Goal: Information Seeking & Learning: Find specific fact

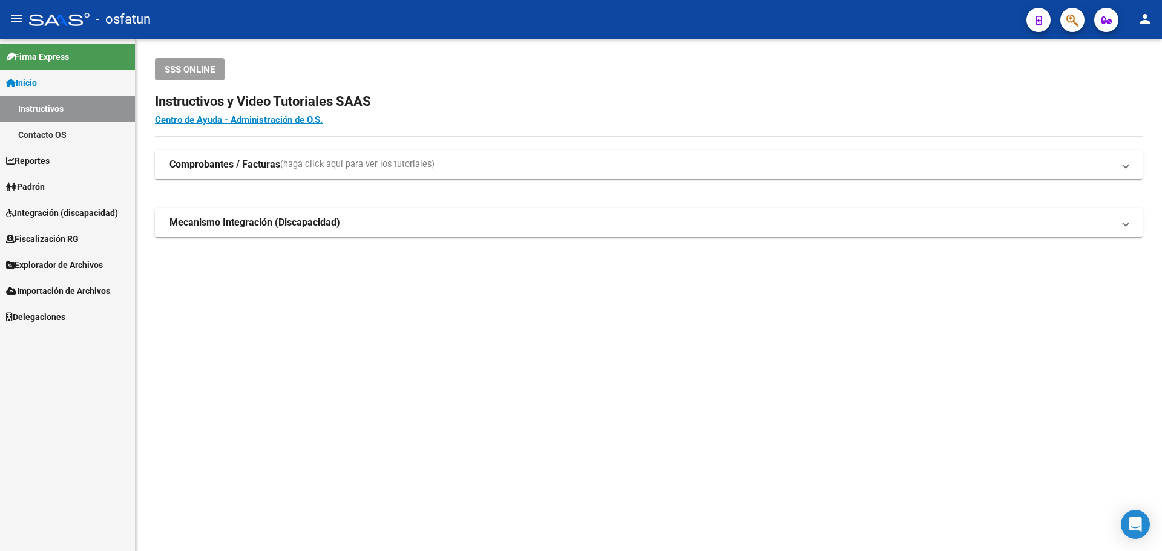
click at [1079, 23] on button "button" at bounding box center [1073, 20] width 24 height 24
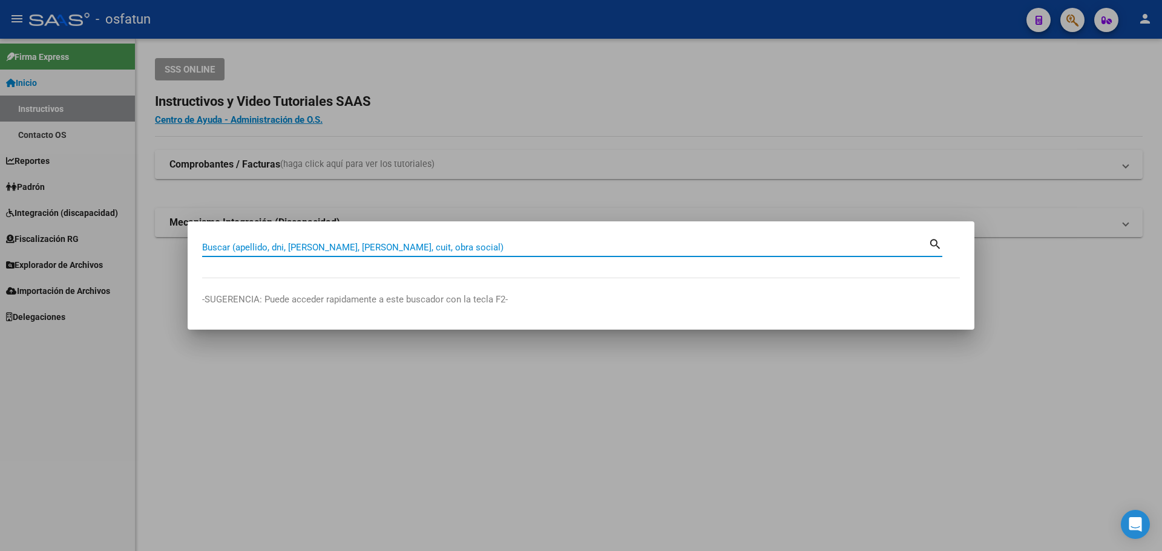
paste input "27815646"
type input "27815646"
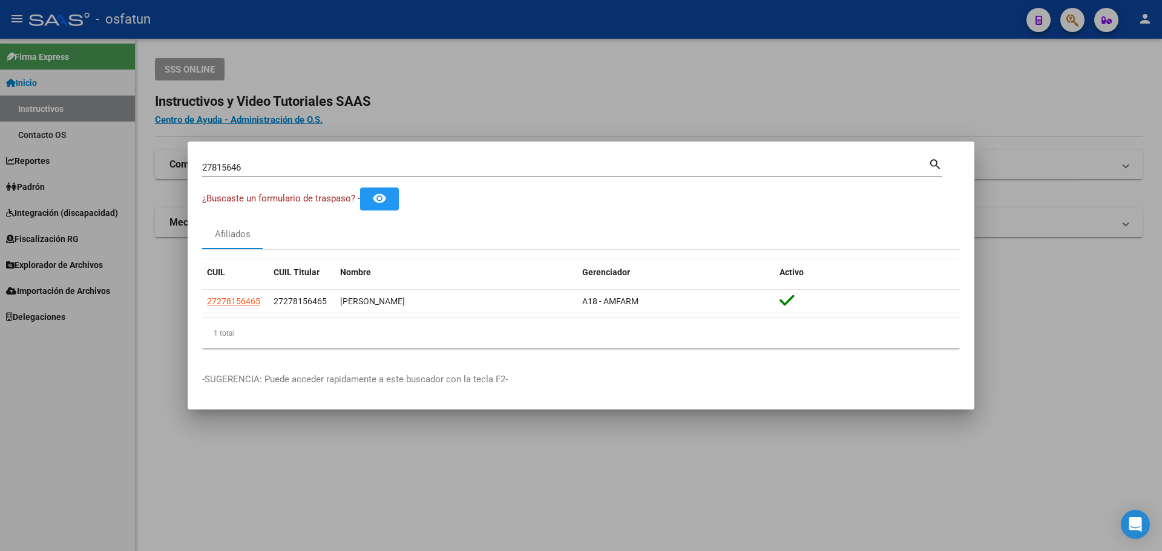
drag, startPoint x: 448, startPoint y: 347, endPoint x: 426, endPoint y: 337, distance: 24.1
click at [458, 347] on div "1 total" at bounding box center [581, 333] width 758 height 30
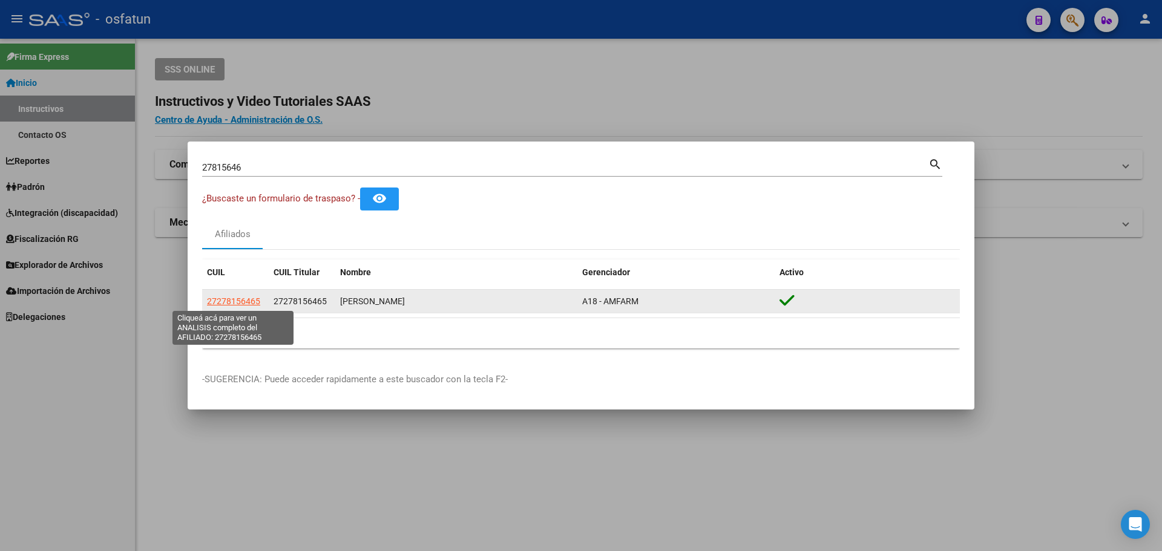
click at [225, 302] on span "27278156465" at bounding box center [233, 302] width 53 height 10
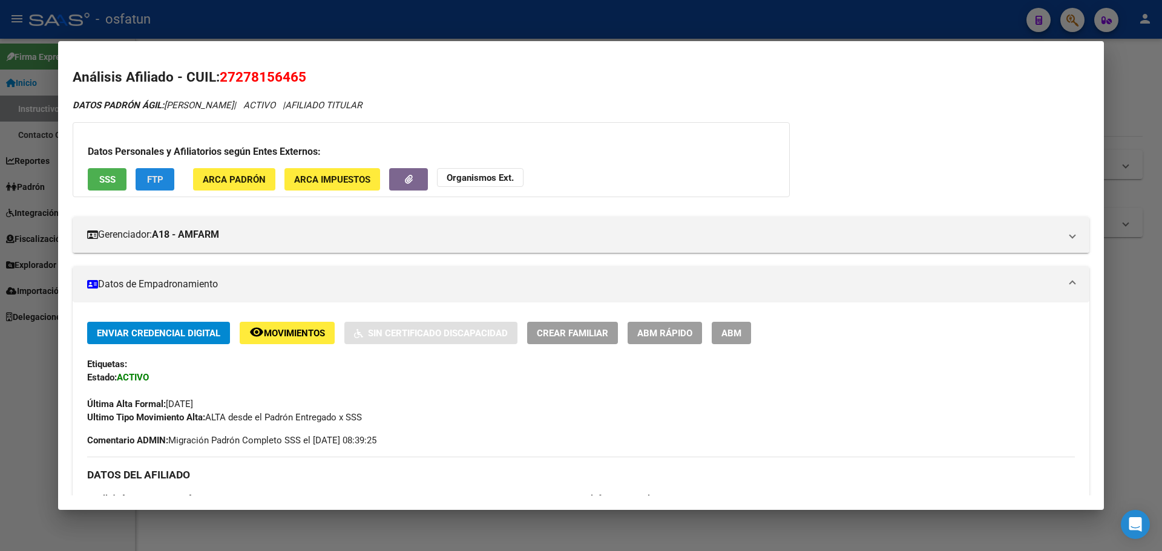
click at [156, 188] on button "FTP" at bounding box center [155, 179] width 39 height 22
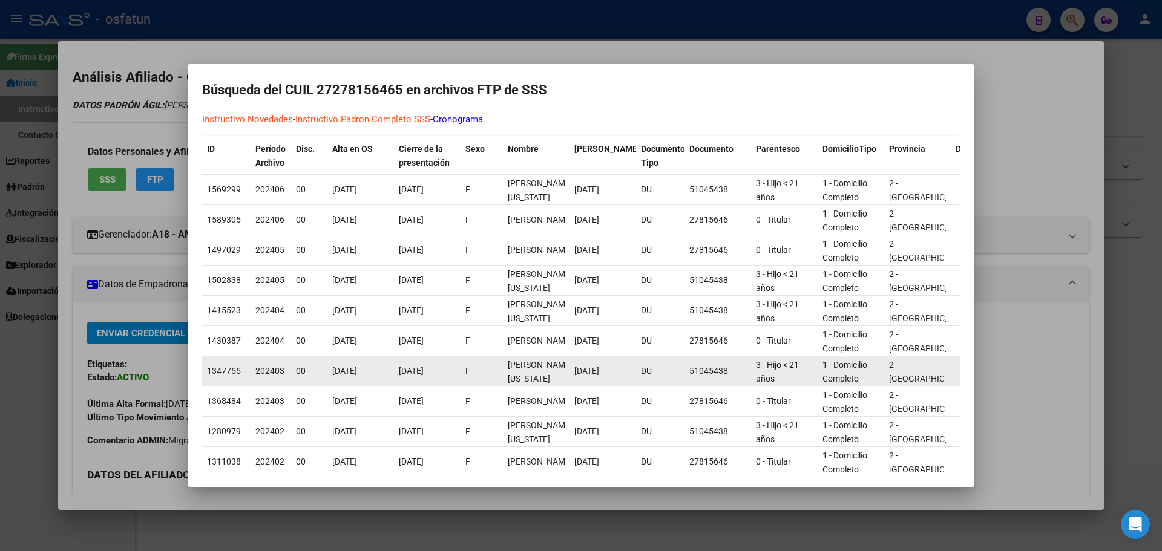
scroll to position [108, 0]
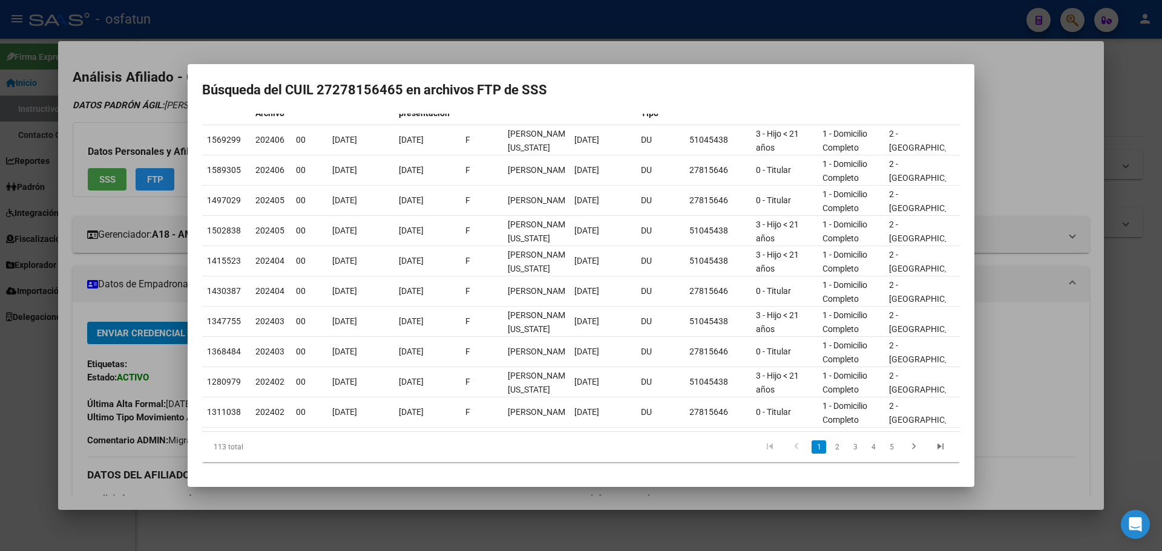
click at [1011, 367] on div at bounding box center [581, 275] width 1162 height 551
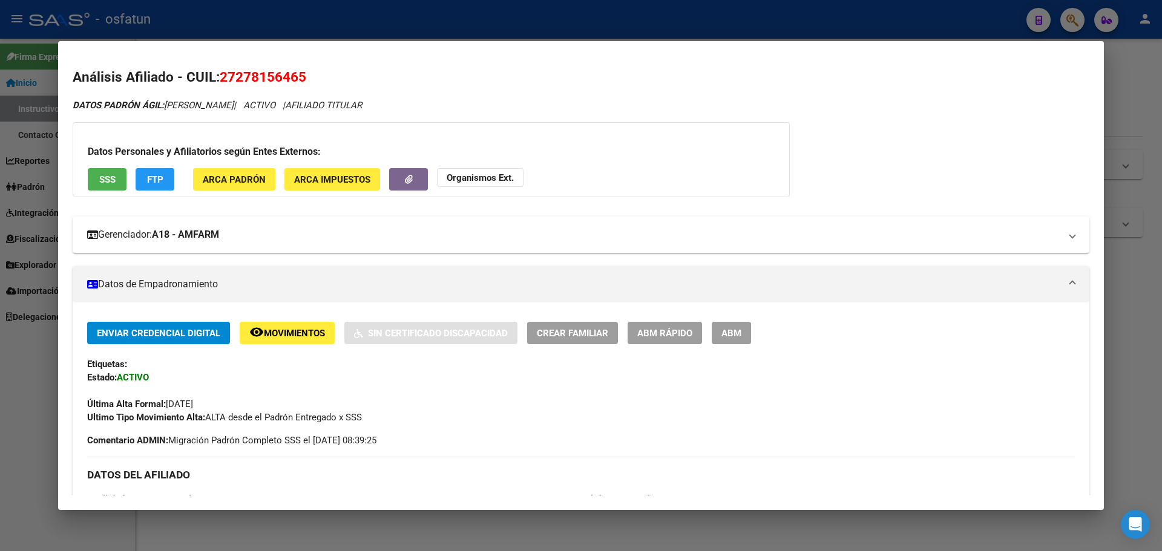
click at [284, 238] on mat-panel-title "Gerenciador: A18 - AMFARM" at bounding box center [573, 235] width 973 height 15
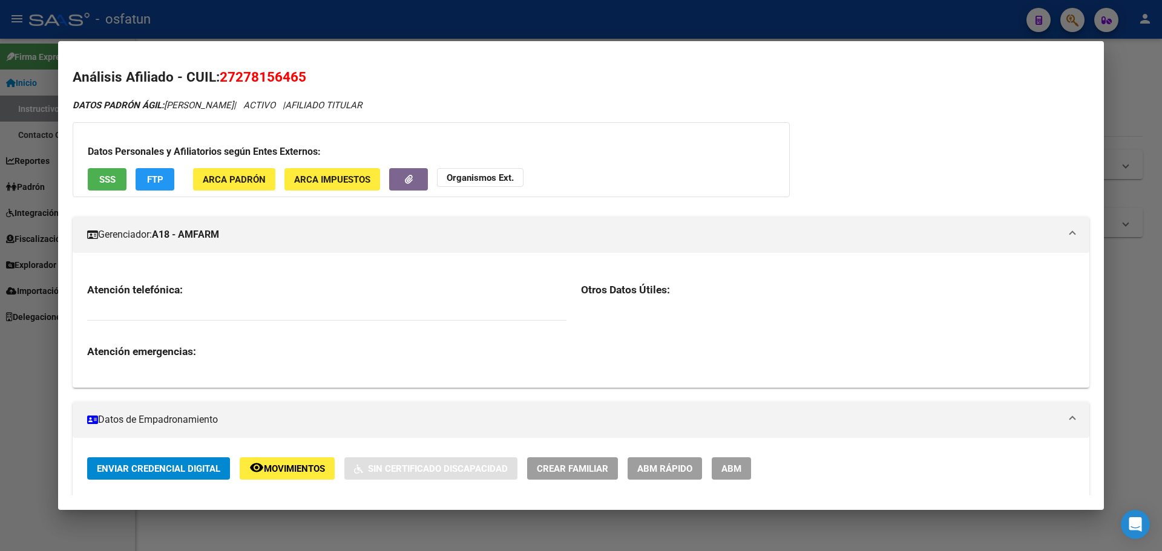
click at [284, 238] on mat-panel-title "Gerenciador: A18 - AMFARM" at bounding box center [573, 235] width 973 height 15
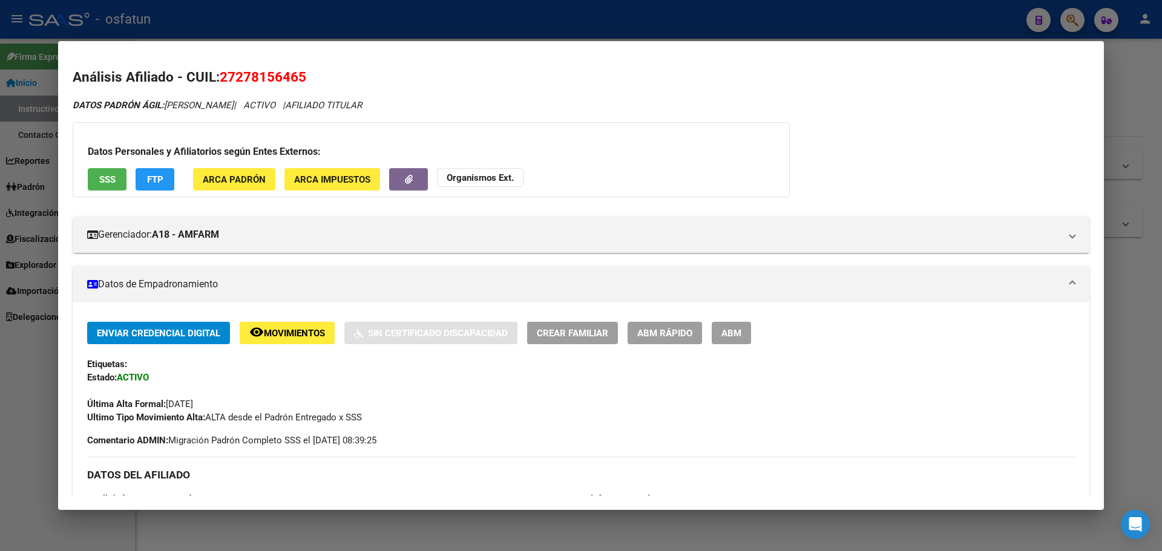
click at [256, 285] on mat-panel-title "Datos de Empadronamiento" at bounding box center [573, 284] width 973 height 15
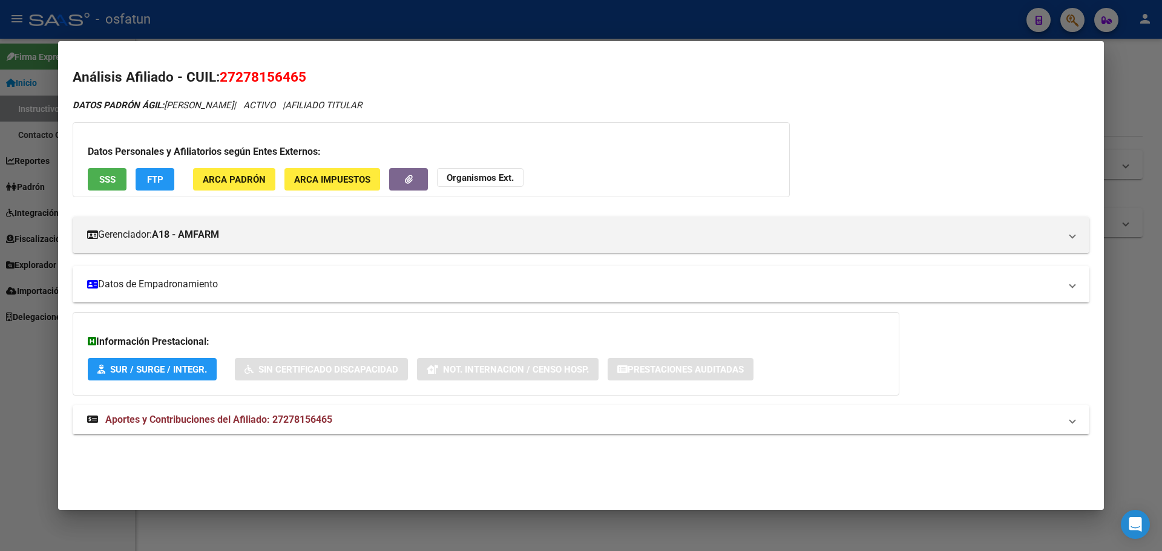
click at [256, 285] on mat-panel-title "Datos de Empadronamiento" at bounding box center [573, 284] width 973 height 15
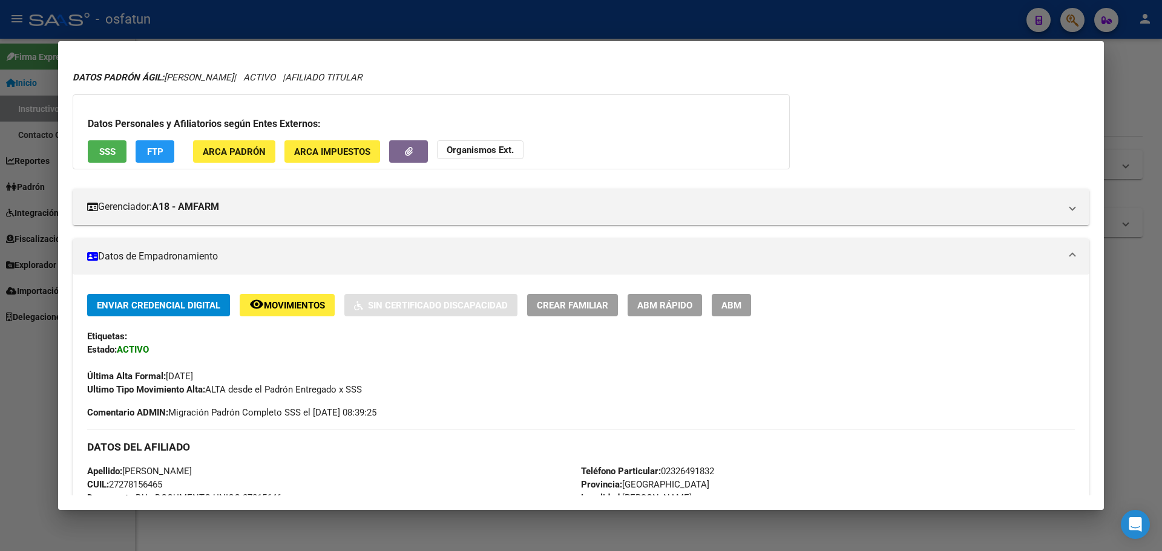
scroll to position [0, 0]
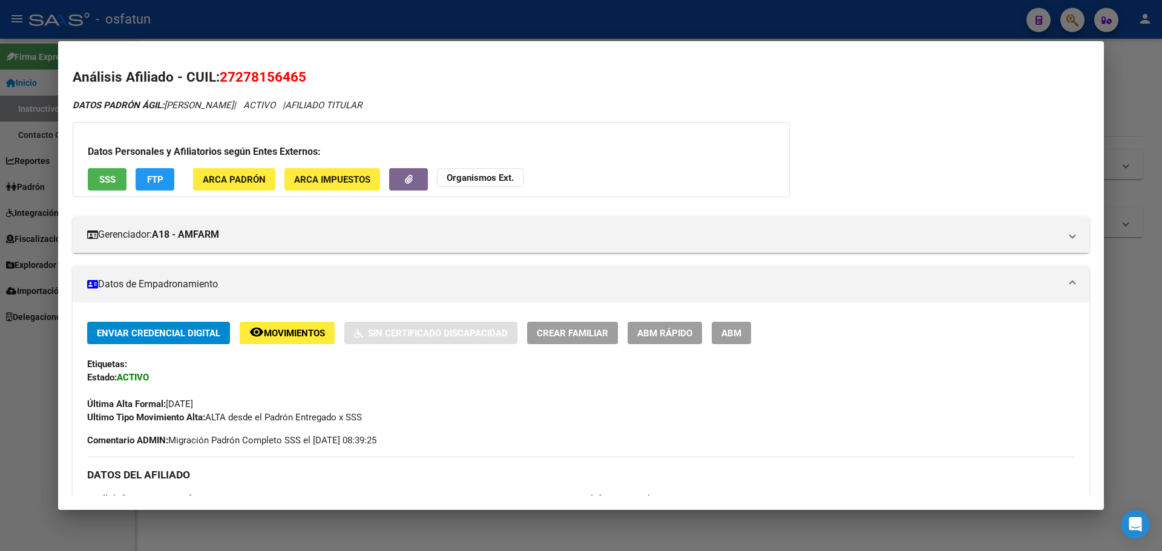
click at [577, 459] on div "DATOS DEL AFILIADO" at bounding box center [581, 474] width 988 height 35
click at [268, 79] on span "27278156465" at bounding box center [263, 77] width 87 height 16
copy span "27278156465"
